Goal: Transaction & Acquisition: Purchase product/service

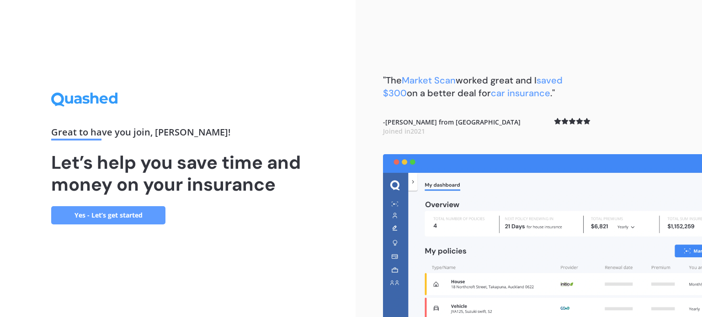
click at [135, 208] on link "Yes - Let’s get started" at bounding box center [108, 215] width 114 height 18
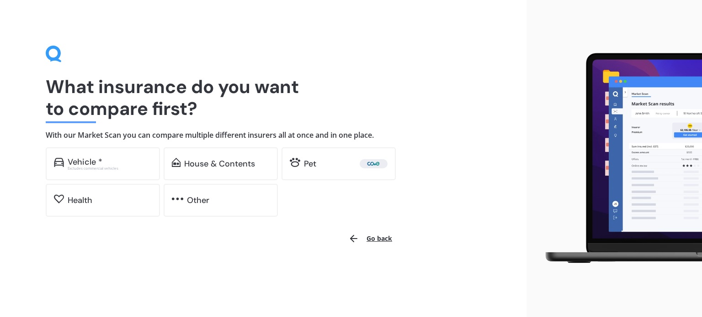
click at [135, 208] on div "Health" at bounding box center [103, 200] width 114 height 33
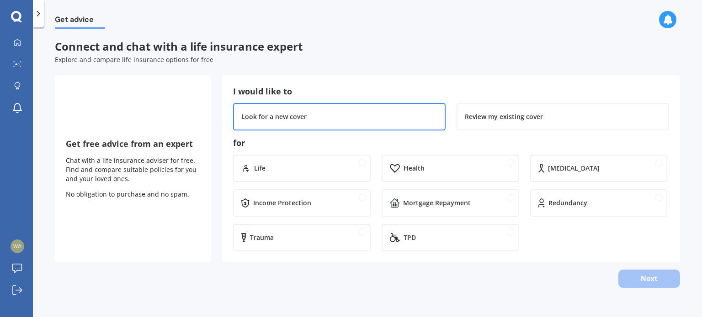
click at [258, 119] on div "Look for a new cover" at bounding box center [273, 116] width 65 height 9
click at [118, 83] on div "Get free advice from an expert Chat with a life insurance adviser for free. Fin…" at bounding box center [133, 168] width 156 height 187
click at [436, 113] on icon at bounding box center [436, 111] width 5 height 5
click at [435, 112] on polyline at bounding box center [437, 111] width 4 height 3
click at [625, 73] on div "Connect and chat with a life insurance expert Explore and compare life insuranc…" at bounding box center [367, 164] width 625 height 248
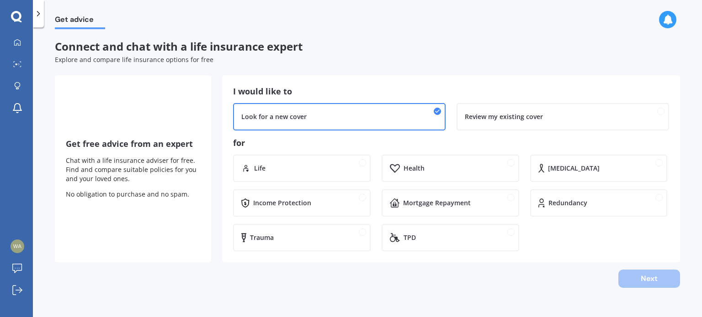
click at [35, 11] on icon at bounding box center [38, 13] width 9 height 9
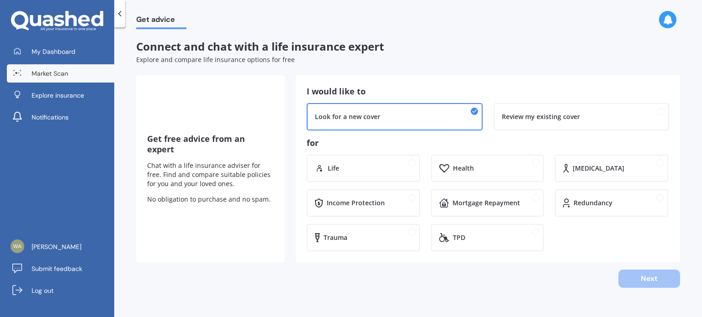
click at [46, 71] on span "Market Scan" at bounding box center [50, 73] width 37 height 9
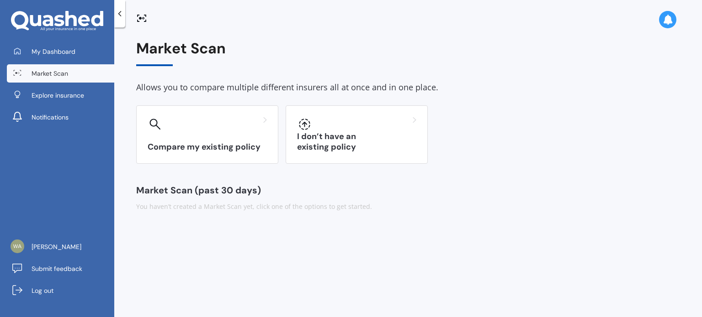
click at [119, 15] on icon at bounding box center [119, 13] width 9 height 9
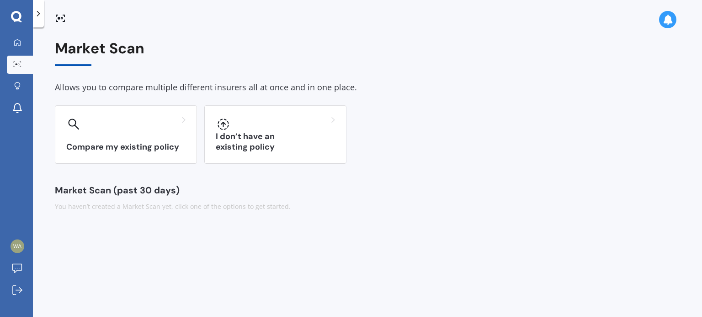
click at [119, 15] on div at bounding box center [367, 14] width 669 height 29
click at [118, 13] on div at bounding box center [367, 14] width 669 height 29
click at [61, 18] on icon at bounding box center [62, 18] width 2 height 2
click at [18, 42] on icon at bounding box center [17, 42] width 7 height 7
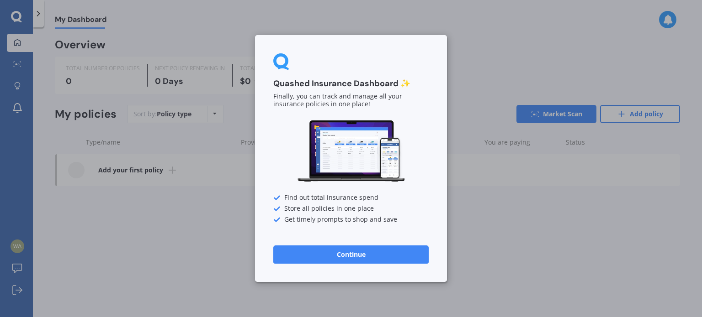
click at [366, 259] on button "Continue" at bounding box center [350, 255] width 155 height 18
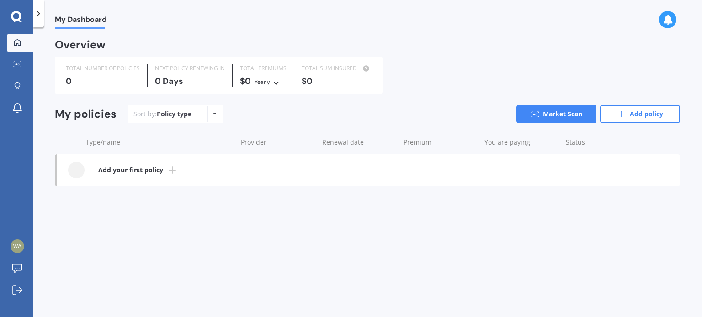
click at [15, 16] on icon at bounding box center [16, 17] width 11 height 12
click at [213, 113] on icon at bounding box center [215, 113] width 4 height 5
click at [131, 195] on div "Overview TOTAL NUMBER OF POLICIES 0 NEXT POLICY RENEWING IN 0 Days TOTAL PREMIU…" at bounding box center [367, 122] width 625 height 164
click at [133, 173] on b "Add your first policy" at bounding box center [130, 170] width 65 height 9
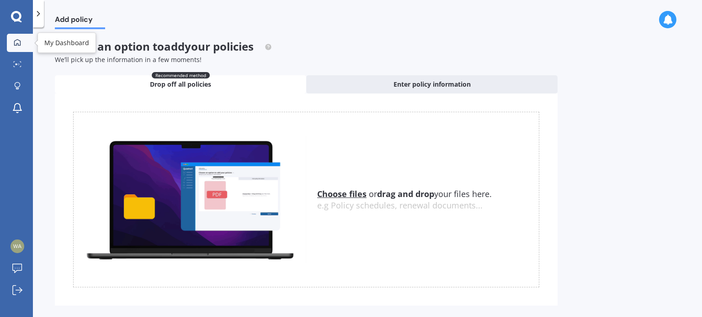
click at [18, 38] on link "My Dashboard" at bounding box center [20, 43] width 26 height 18
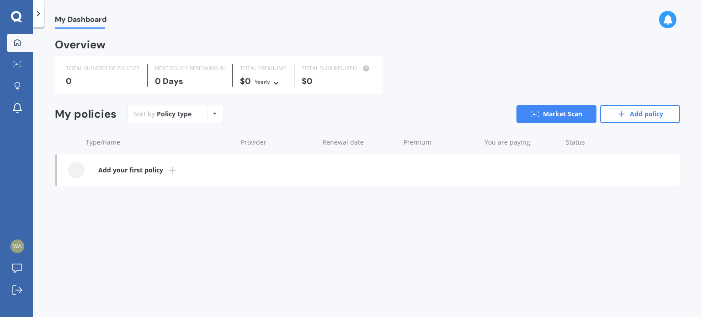
click at [18, 37] on link "My Dashboard" at bounding box center [20, 43] width 26 height 18
click at [17, 288] on icon at bounding box center [17, 290] width 10 height 10
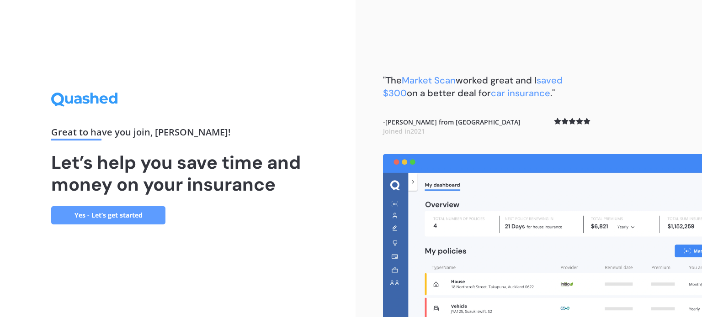
click at [130, 215] on link "Yes - Let’s get started" at bounding box center [108, 215] width 114 height 18
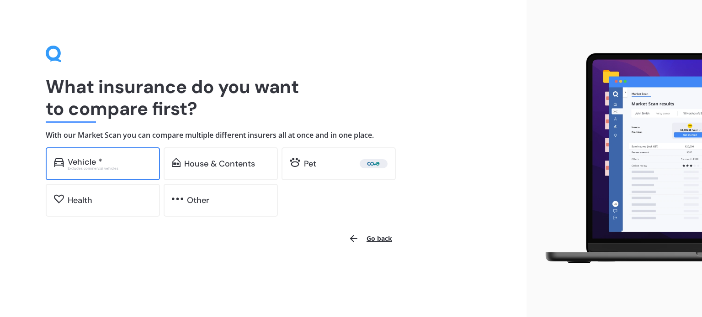
click at [78, 160] on div "Vehicle *" at bounding box center [85, 162] width 35 height 9
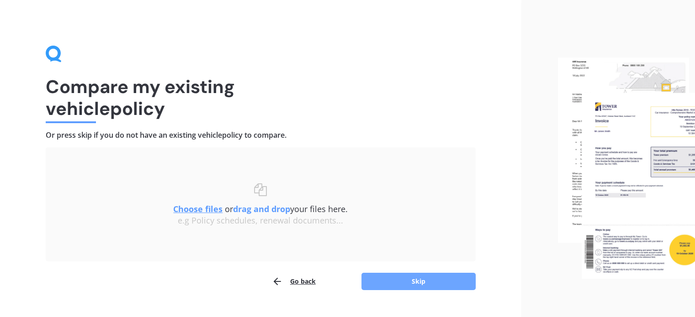
click at [423, 280] on button "Skip" at bounding box center [418, 281] width 114 height 17
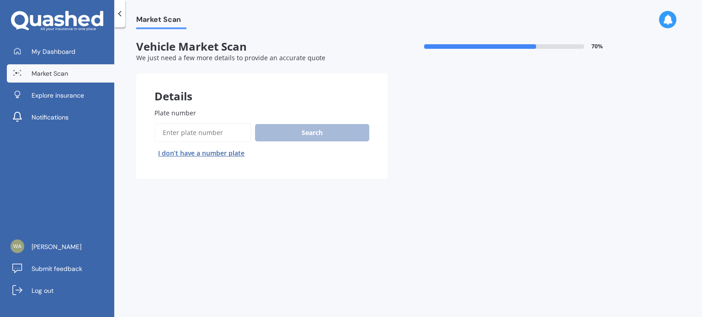
click at [195, 129] on input "Plate number" at bounding box center [202, 132] width 97 height 19
click at [194, 131] on input "Plate number" at bounding box center [202, 132] width 97 height 19
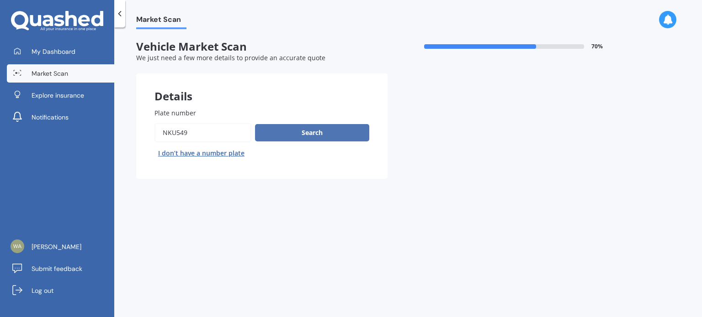
type input "nku549"
click at [320, 133] on button "Search" at bounding box center [312, 132] width 114 height 17
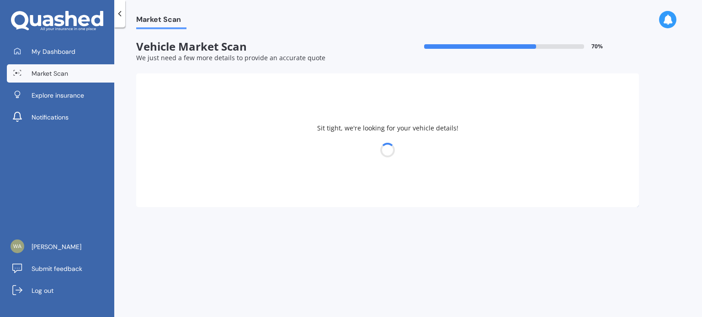
select select "PEUGEOT"
select select "3008"
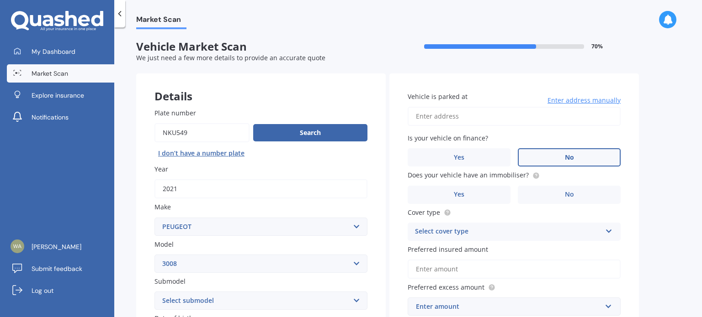
click at [572, 155] on span "No" at bounding box center [569, 158] width 9 height 8
click at [0, 0] on input "No" at bounding box center [0, 0] width 0 height 0
click at [576, 195] on label "No" at bounding box center [568, 195] width 103 height 18
click at [0, 0] on input "No" at bounding box center [0, 0] width 0 height 0
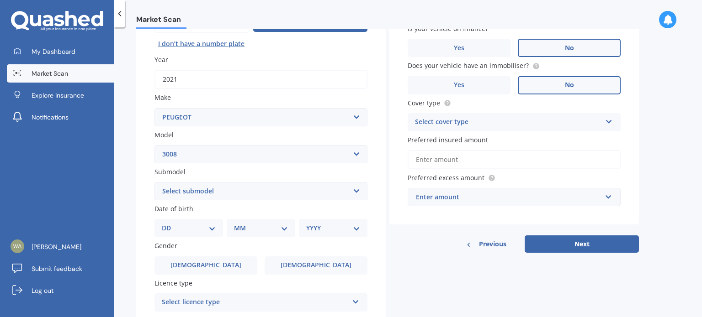
scroll to position [111, 0]
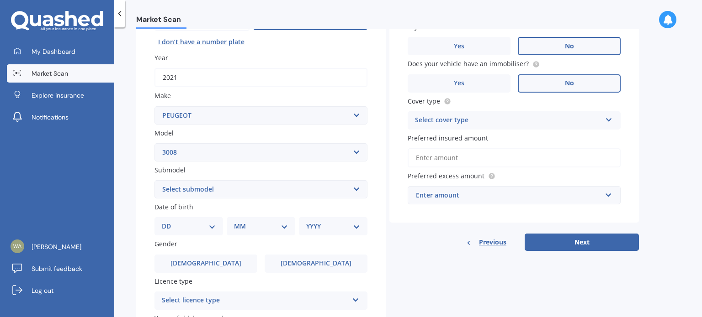
click at [608, 118] on icon at bounding box center [609, 118] width 8 height 6
click at [450, 135] on span "Comprehensive" at bounding box center [439, 138] width 48 height 9
click at [355, 188] on select "Select submodel (All Others) Crossover GT HYBRID4 220KW GT LINE 1.6PT/6AT" at bounding box center [260, 189] width 213 height 18
select select "GT LINE 1.6PT/6AT"
click at [154, 180] on select "Select submodel (All Others) Crossover GT HYBRID4 220KW GT LINE 1.6PT/6AT" at bounding box center [260, 189] width 213 height 18
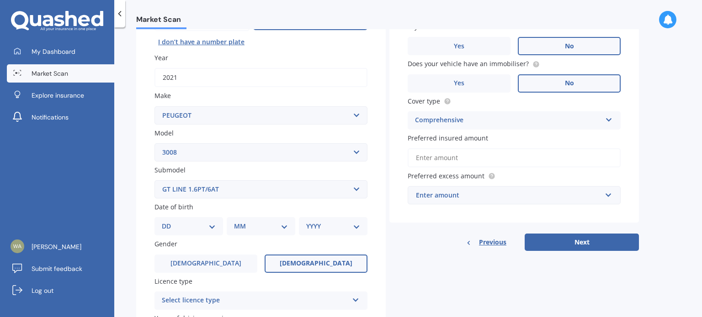
click at [327, 259] on label "Female" at bounding box center [315, 264] width 103 height 18
click at [0, 0] on input "Female" at bounding box center [0, 0] width 0 height 0
click at [355, 298] on icon at bounding box center [356, 299] width 8 height 6
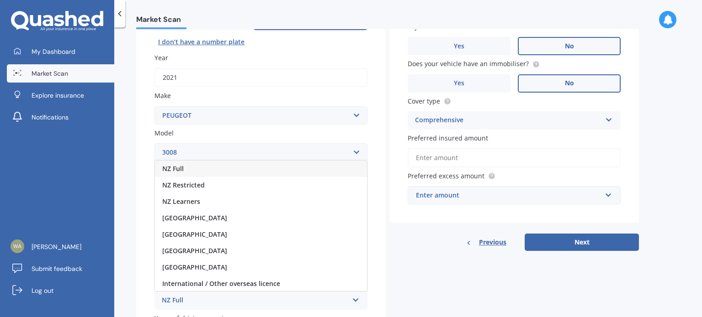
click at [184, 168] on div "NZ Full" at bounding box center [261, 169] width 212 height 16
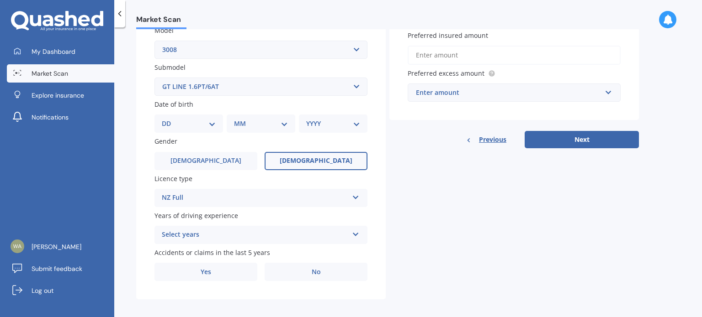
scroll to position [220, 0]
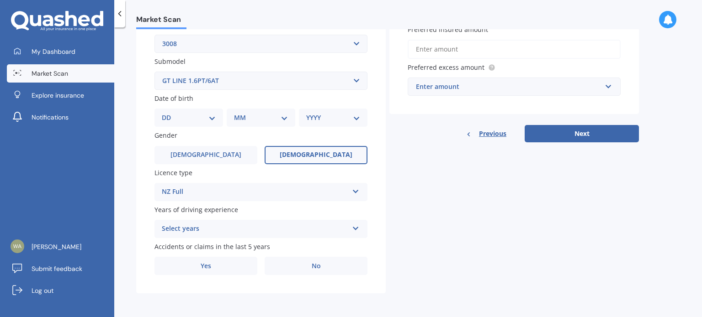
click at [357, 226] on icon at bounding box center [356, 227] width 8 height 6
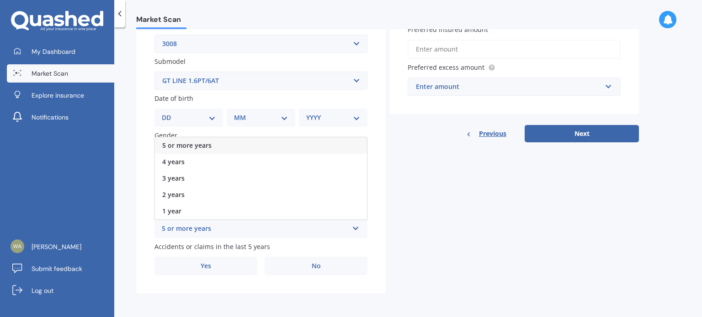
click at [215, 144] on div "5 or more years" at bounding box center [261, 145] width 212 height 16
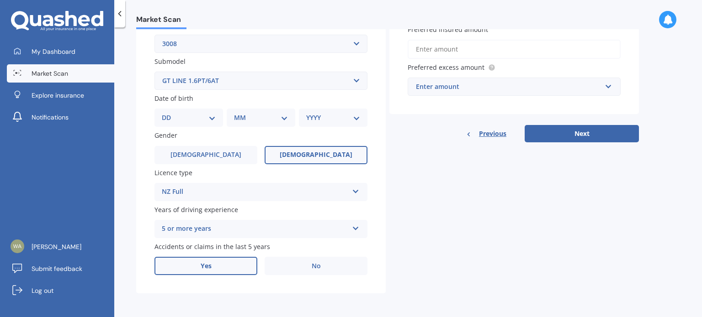
click at [206, 266] on span "Yes" at bounding box center [206, 267] width 11 height 8
click at [0, 0] on input "Yes" at bounding box center [0, 0] width 0 height 0
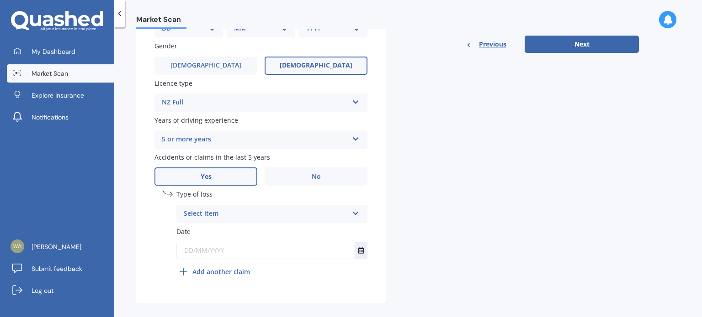
scroll to position [319, 0]
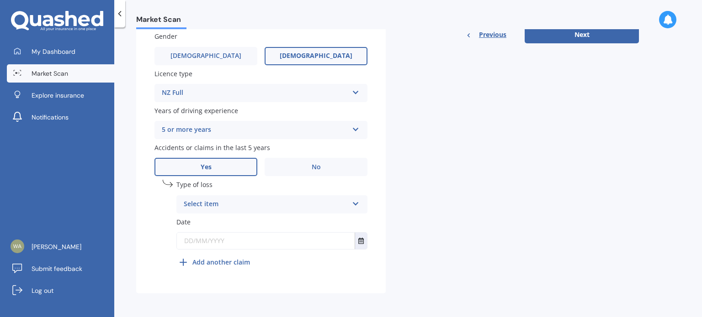
click at [358, 201] on icon at bounding box center [356, 202] width 8 height 6
click at [236, 221] on div "At fault accident" at bounding box center [272, 222] width 190 height 16
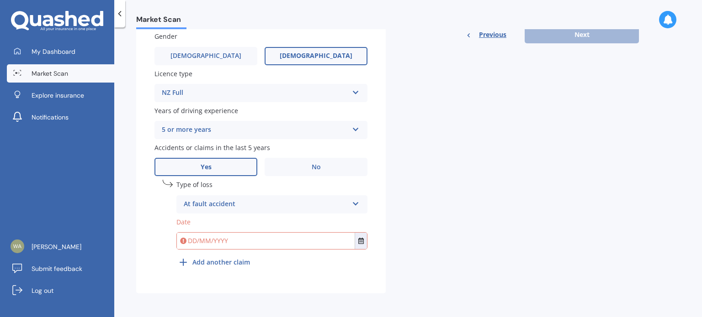
click at [205, 243] on input "text" at bounding box center [266, 241] width 178 height 16
type input "10/02/2025"
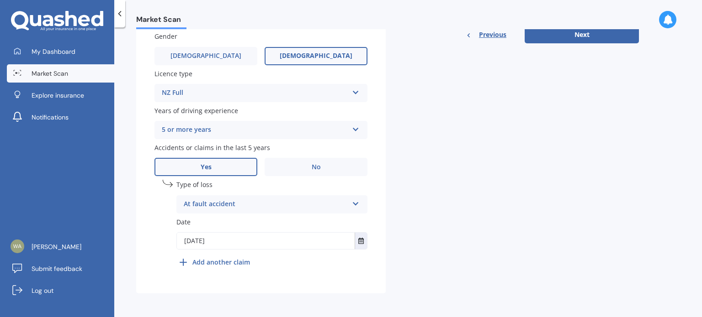
click at [569, 34] on div "Previous Next" at bounding box center [513, 34] width 249 height 17
click at [578, 32] on button "Next" at bounding box center [581, 34] width 114 height 17
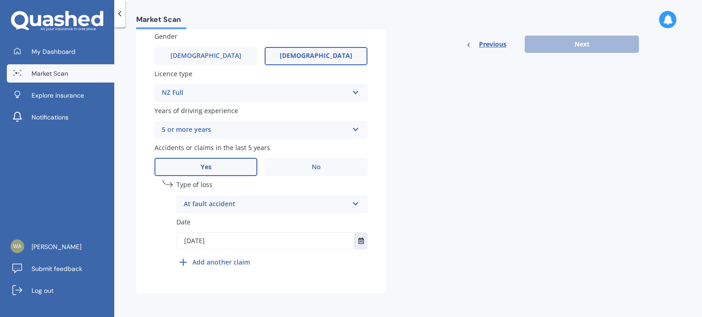
scroll to position [95, 0]
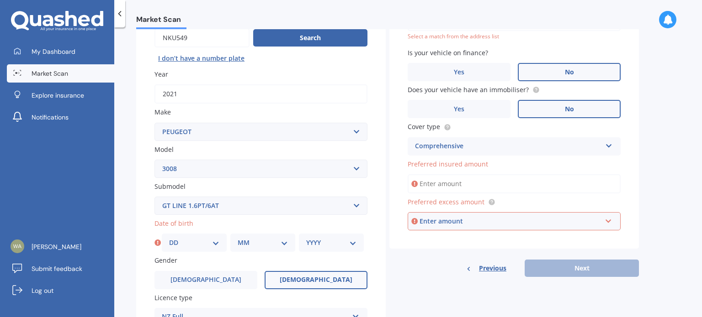
click at [442, 182] on input "Preferred insured amount" at bounding box center [513, 183] width 213 height 19
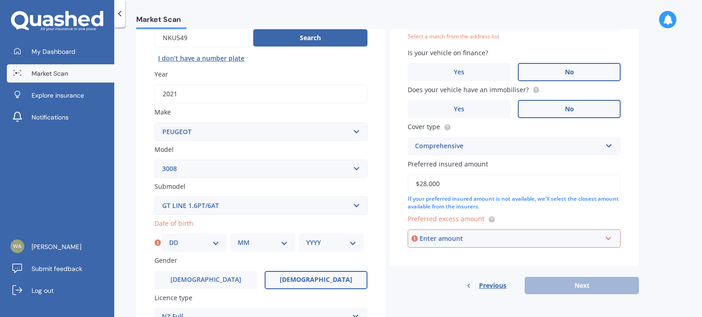
type input "$28,000"
click at [431, 239] on div "Enter amount" at bounding box center [510, 239] width 182 height 10
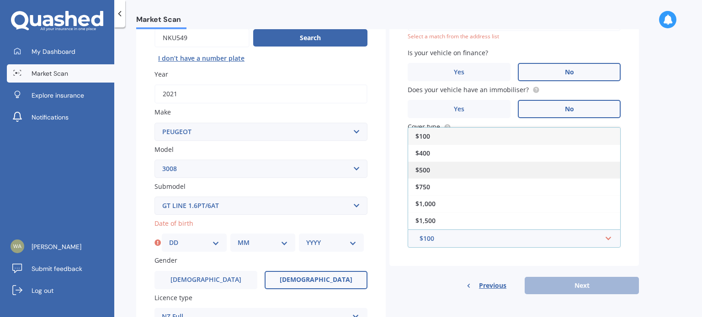
click at [425, 169] on span "$500" at bounding box center [422, 170] width 15 height 9
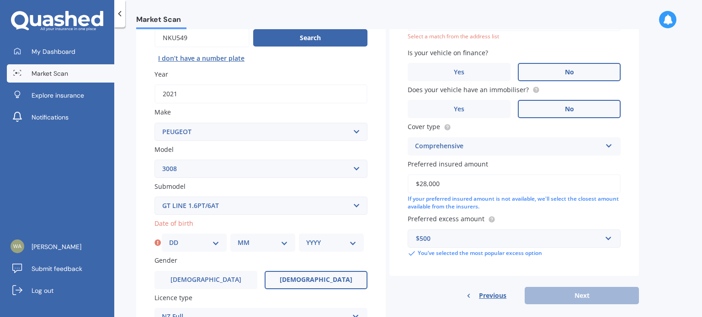
click at [582, 293] on div "Previous Next" at bounding box center [513, 295] width 249 height 17
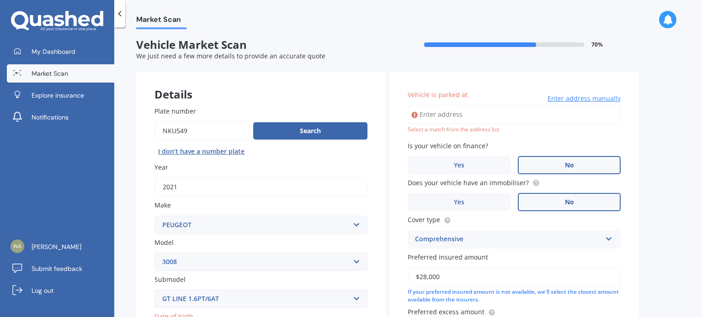
scroll to position [0, 0]
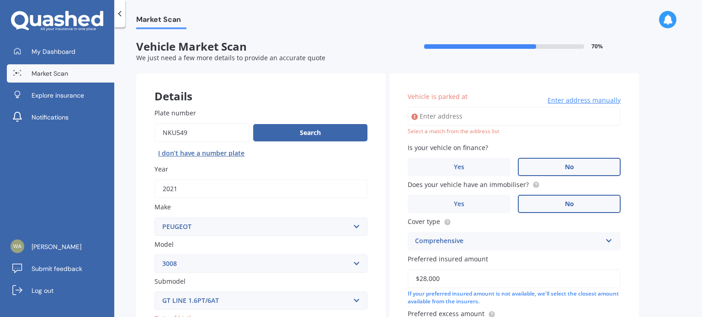
click at [453, 113] on input "Vehicle is parked at" at bounding box center [513, 116] width 213 height 19
type input "2A Peter Terrace, Castor Bay, Auckland 0620"
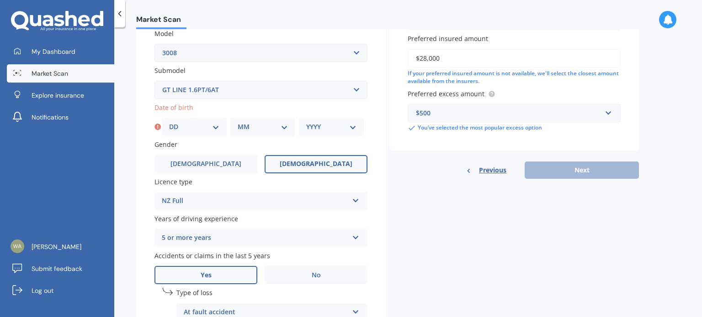
scroll to position [230, 0]
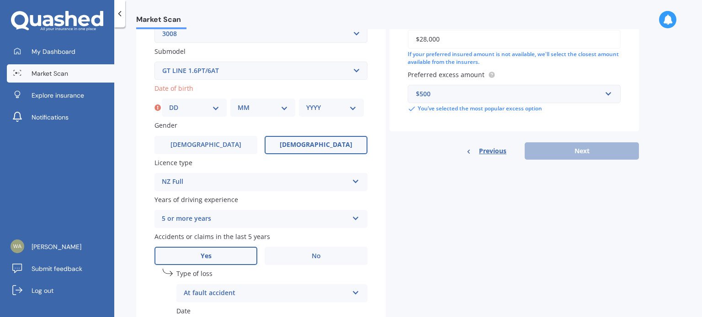
click at [586, 153] on div "Previous Next" at bounding box center [513, 151] width 249 height 17
click at [174, 104] on select "DD 01 02 03 04 05 06 07 08 09 10 11 12 13 14 15 16 17 18 19 20 21 22 23 24 25 2…" at bounding box center [194, 108] width 50 height 10
select select "24"
click at [169, 103] on select "DD 01 02 03 04 05 06 07 08 09 10 11 12 13 14 15 16 17 18 19 20 21 22 23 24 25 2…" at bounding box center [194, 108] width 50 height 10
click at [285, 111] on select "MM 01 02 03 04 05 06 07 08 09 10 11 12" at bounding box center [263, 108] width 50 height 10
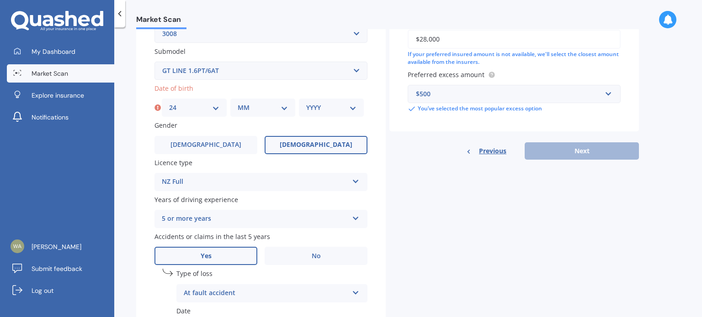
select select "09"
click at [238, 103] on select "MM 01 02 03 04 05 06 07 08 09 10 11 12" at bounding box center [263, 108] width 50 height 10
click at [350, 107] on select "YYYY 2025 2024 2023 2022 2021 2020 2019 2018 2017 2016 2015 2014 2013 2012 2011…" at bounding box center [331, 108] width 50 height 10
click at [358, 257] on label "No" at bounding box center [315, 256] width 103 height 18
click at [0, 0] on input "No" at bounding box center [0, 0] width 0 height 0
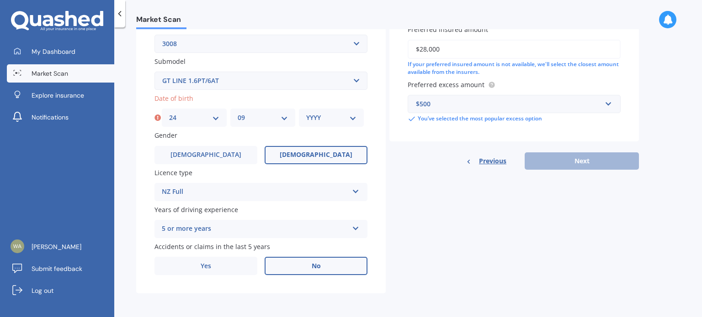
scroll to position [220, 0]
click at [358, 257] on label "No" at bounding box center [315, 266] width 103 height 18
click at [0, 0] on input "No" at bounding box center [0, 0] width 0 height 0
drag, startPoint x: 358, startPoint y: 257, endPoint x: 341, endPoint y: 252, distance: 17.3
click at [357, 257] on label "No" at bounding box center [315, 266] width 103 height 18
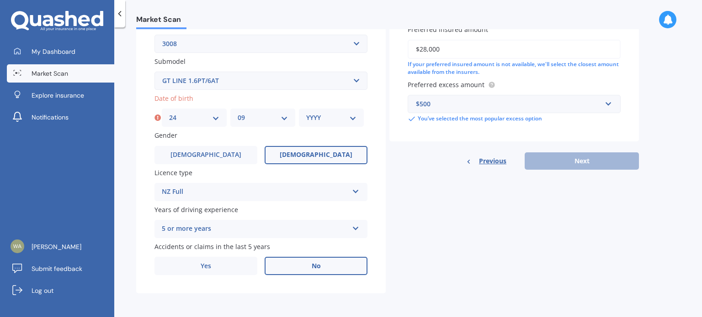
click at [0, 0] on input "No" at bounding box center [0, 0] width 0 height 0
click at [354, 114] on select "YYYY 2025 2024 2023 2022 2021 2020 2019 2018 2017 2016 2015 2014 2013 2012 2011…" at bounding box center [331, 118] width 50 height 10
select select "1952"
click at [306, 113] on select "YYYY 2025 2024 2023 2022 2021 2020 2019 2018 2017 2016 2015 2014 2013 2012 2011…" at bounding box center [331, 118] width 50 height 10
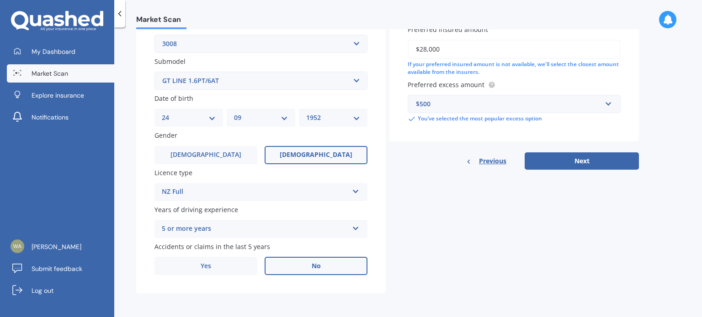
click at [333, 184] on div "NZ Full NZ Full NZ Restricted NZ Learners Australia United Kingdom Ireland Sout…" at bounding box center [260, 192] width 213 height 18
click at [604, 160] on button "Next" at bounding box center [581, 161] width 114 height 17
select select "24"
select select "09"
select select "1952"
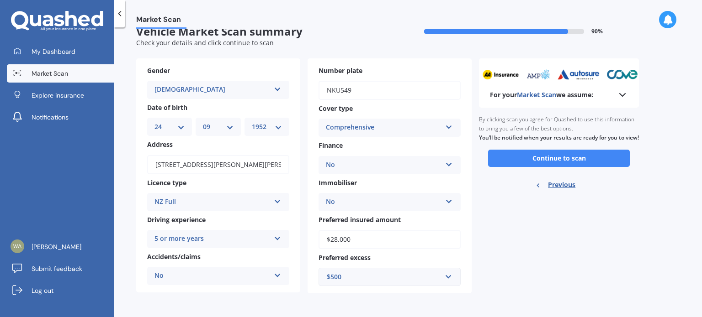
scroll to position [0, 0]
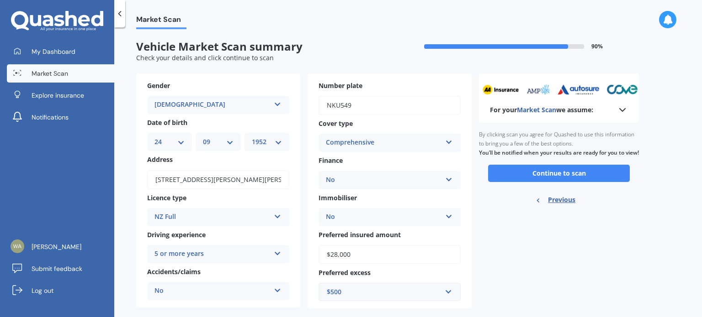
click at [622, 107] on icon at bounding box center [622, 110] width 11 height 11
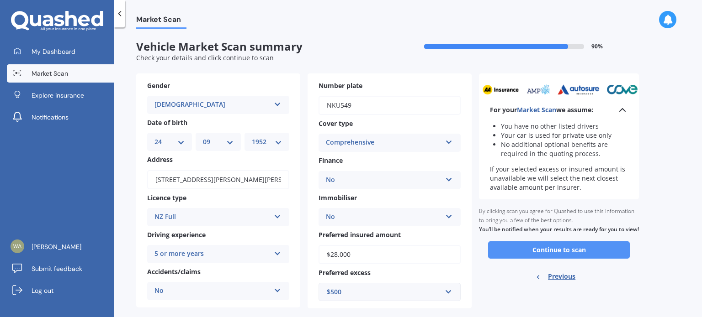
click at [546, 255] on button "Continue to scan" at bounding box center [559, 250] width 142 height 17
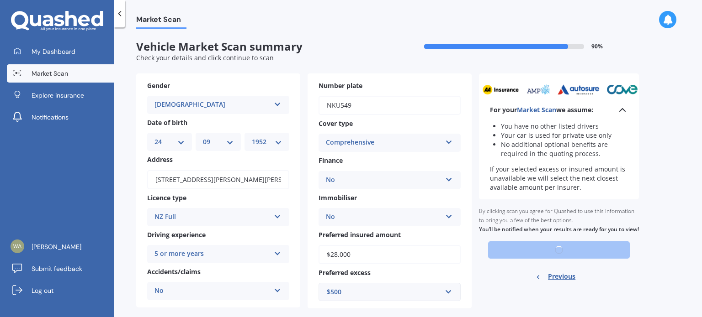
click at [546, 255] on div "Ready to go By clicking scan you agree for Quashed to use this information to b…" at bounding box center [559, 245] width 160 height 91
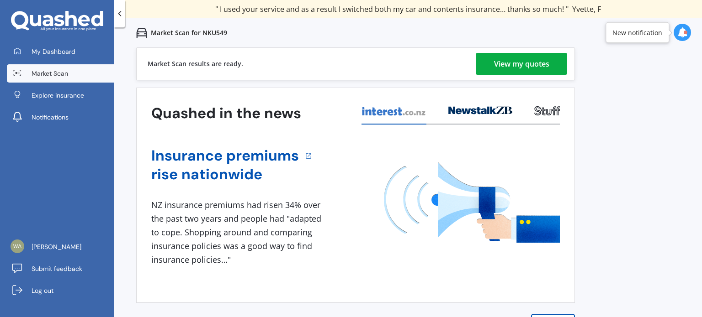
click at [528, 60] on div "View my quotes" at bounding box center [521, 64] width 55 height 22
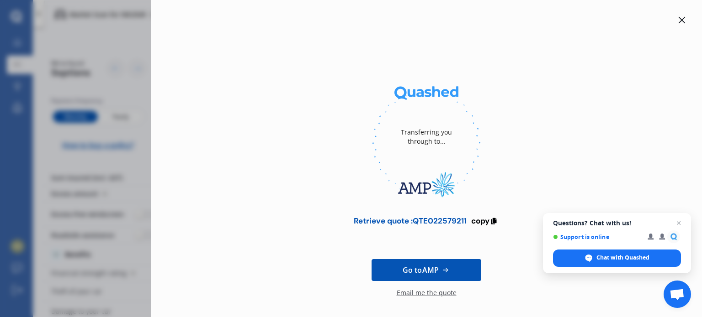
click at [311, 73] on div "Transferring you through to... Retrieve quote : QTE022579211 copy Go to AMP Ema…" at bounding box center [426, 179] width 522 height 328
click at [679, 17] on icon at bounding box center [681, 19] width 7 height 7
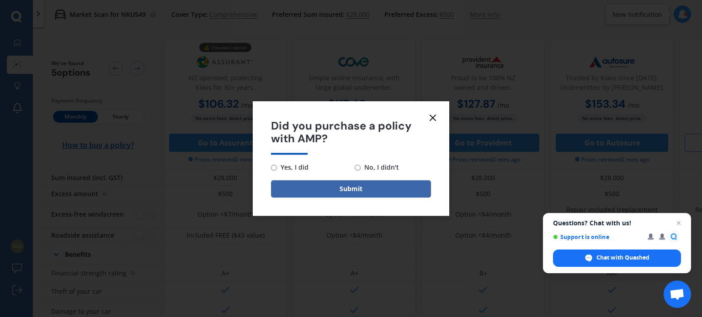
click at [356, 169] on input "No, I didn't" at bounding box center [357, 168] width 6 height 6
radio input "true"
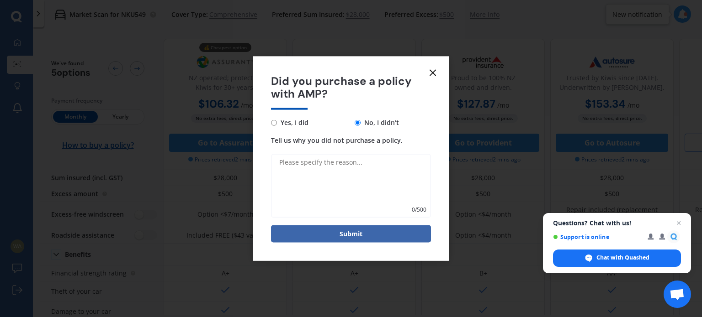
click at [434, 72] on icon at bounding box center [432, 72] width 11 height 11
